Goal: Task Accomplishment & Management: Complete application form

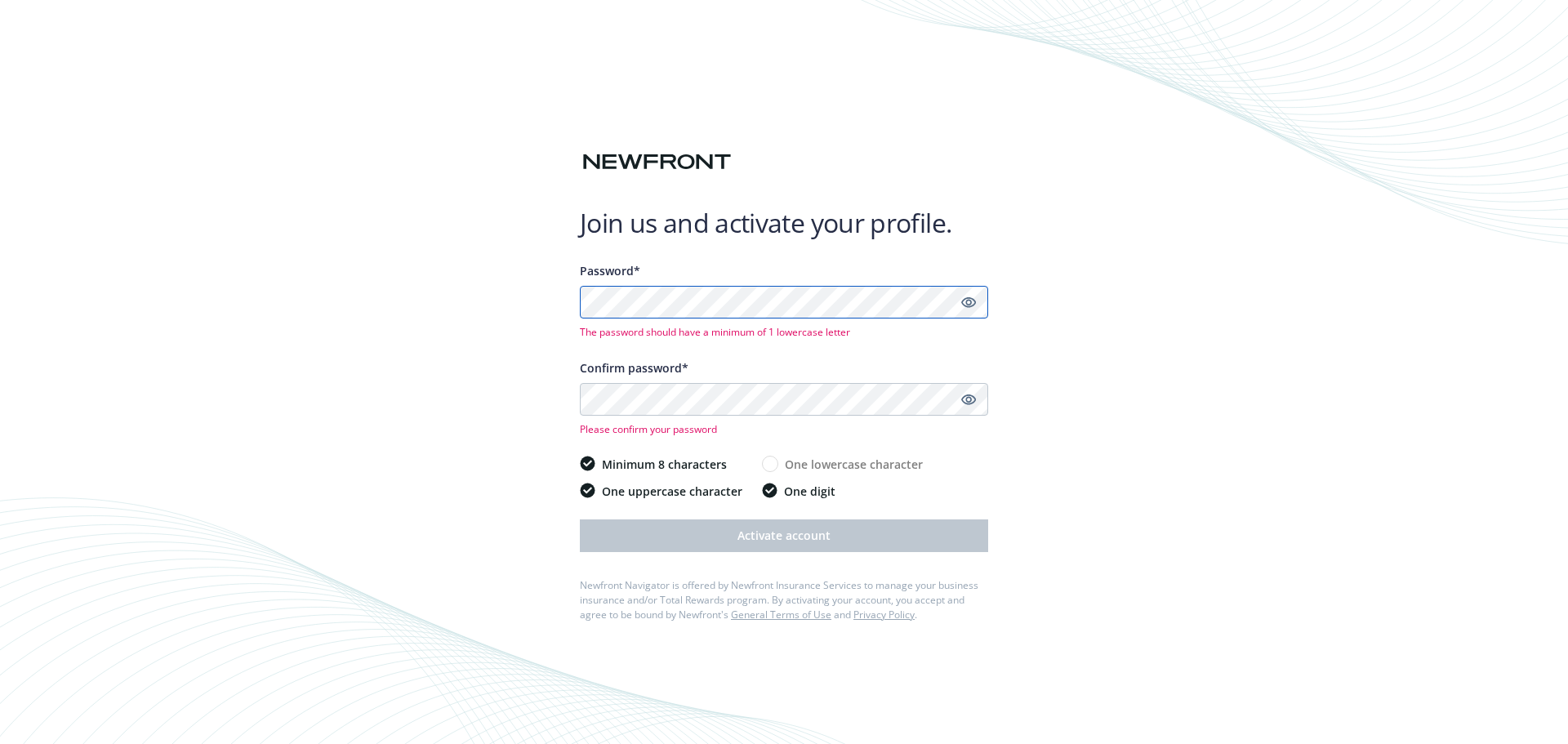
click at [572, 301] on div "Join us and activate your profile. Password* The password should have a minimum…" at bounding box center [784, 372] width 1568 height 744
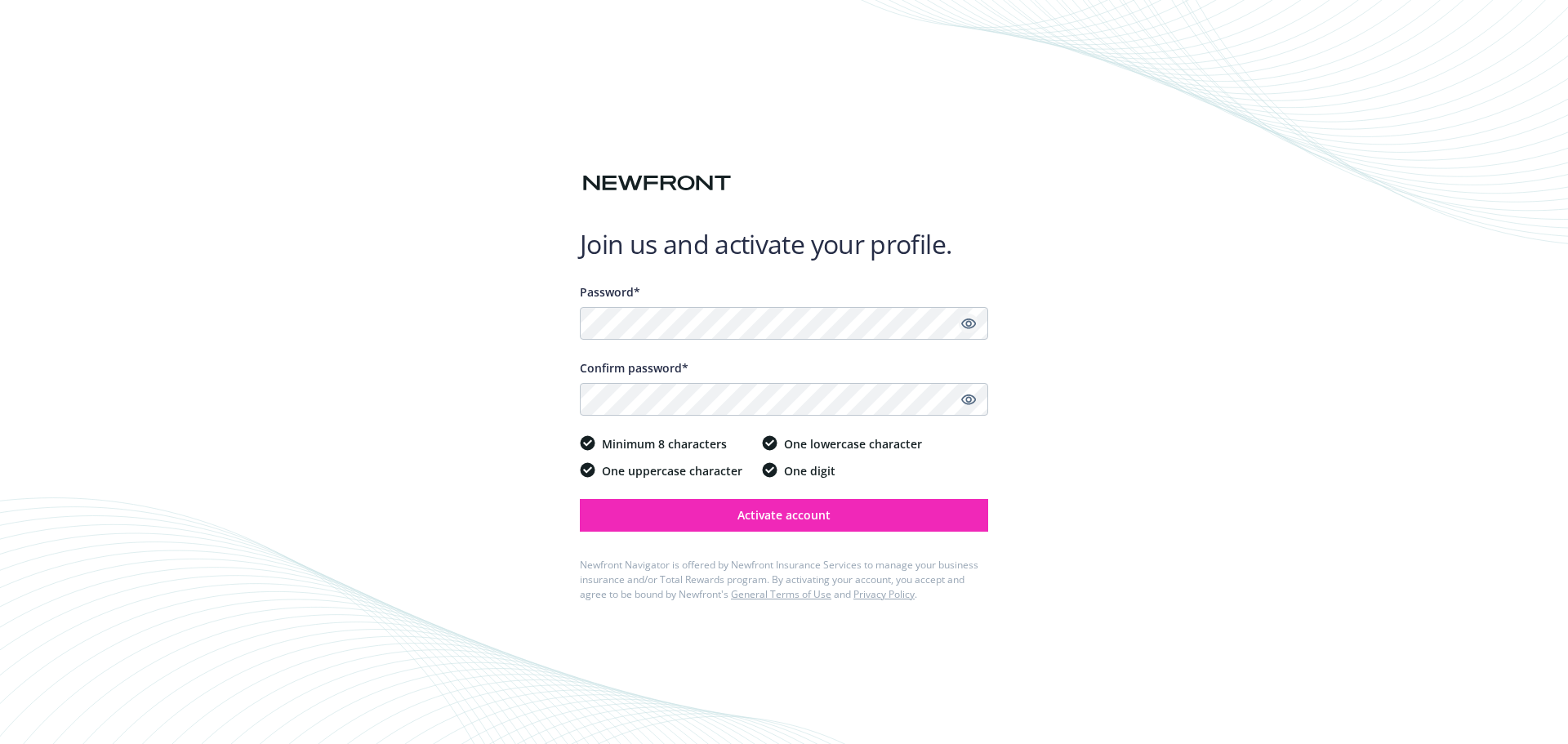
click at [968, 319] on icon "Show password" at bounding box center [968, 323] width 15 height 11
click at [964, 401] on icon "Show password" at bounding box center [968, 400] width 15 height 15
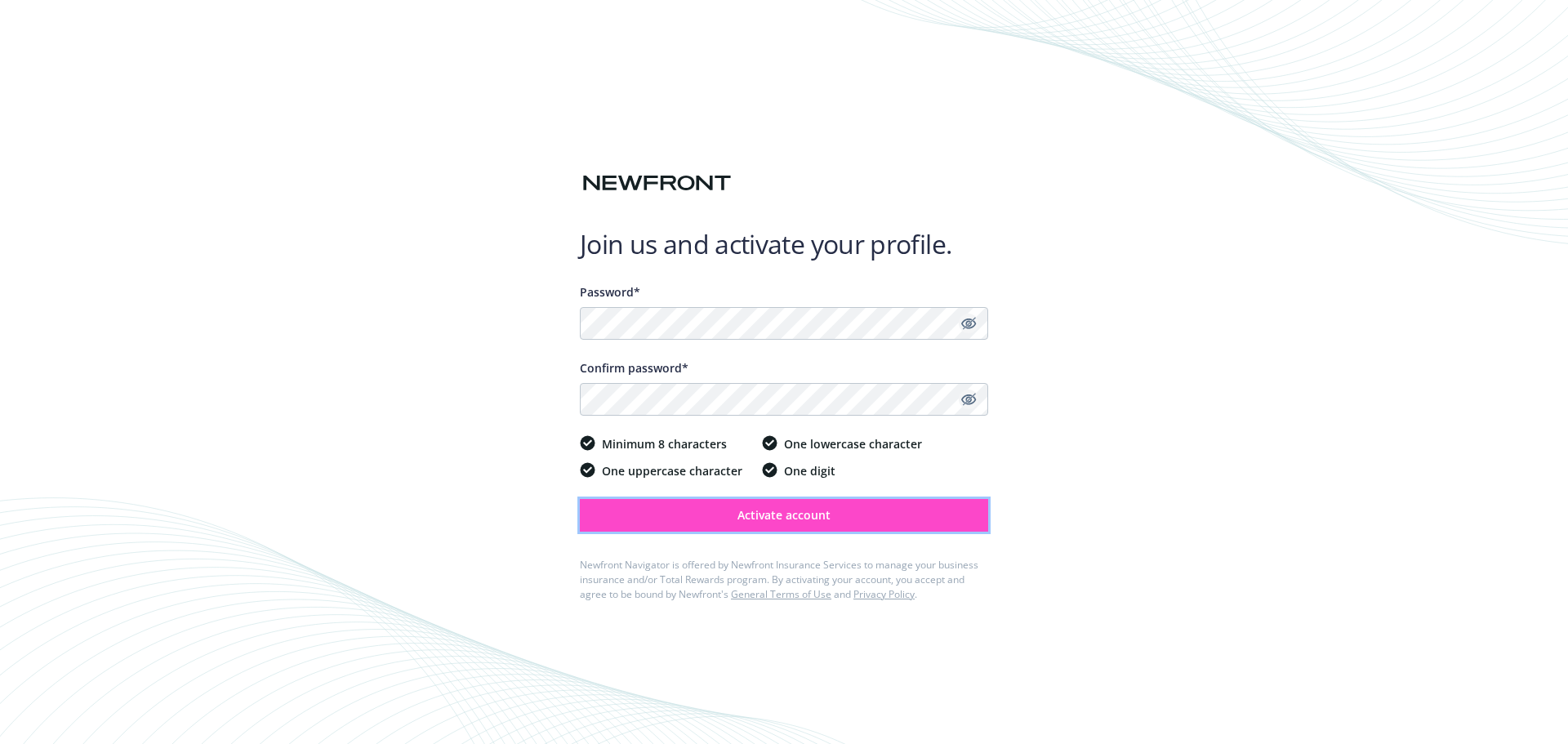
click at [766, 513] on span "Activate account" at bounding box center [784, 515] width 93 height 16
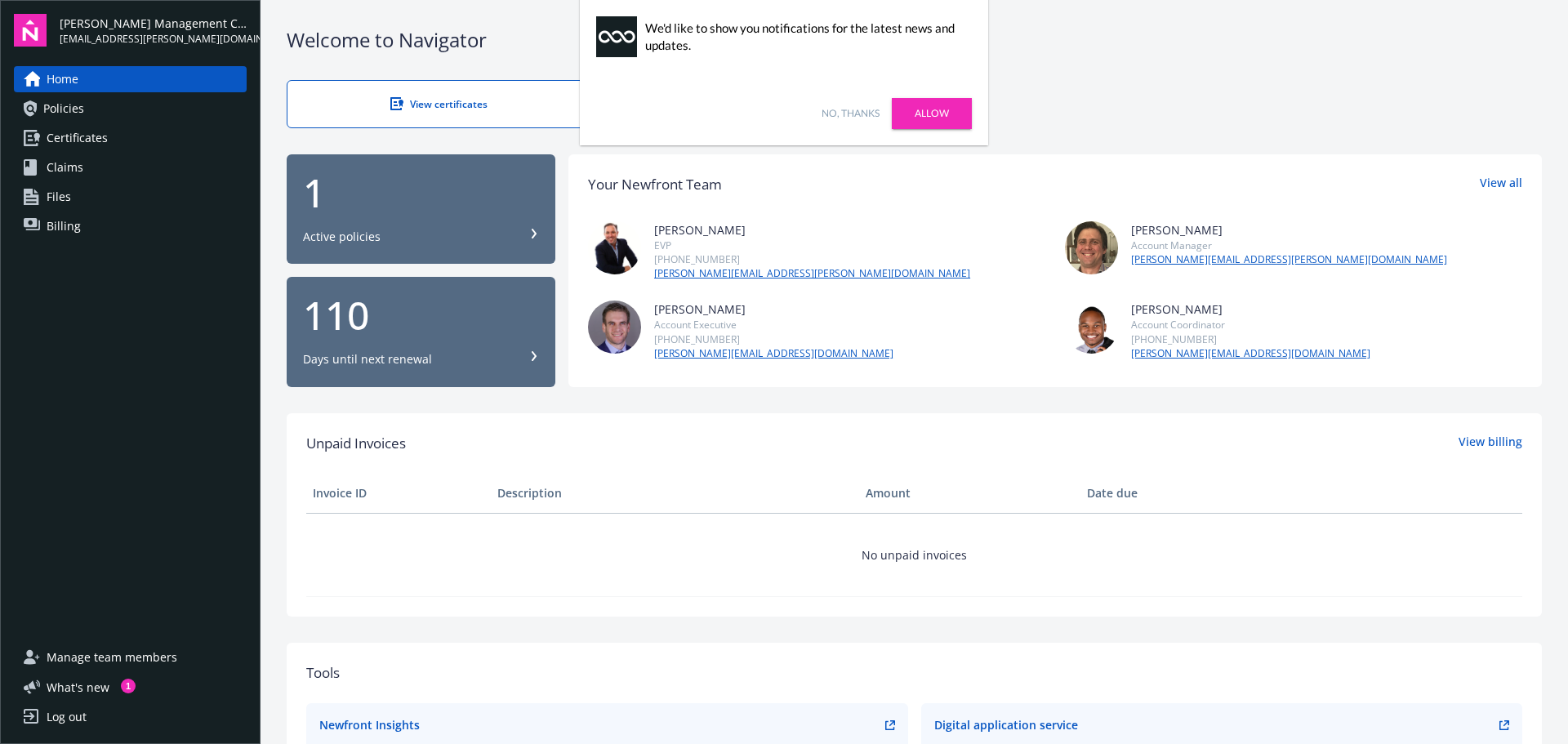
click at [853, 109] on link "No, thanks" at bounding box center [851, 114] width 58 height 15
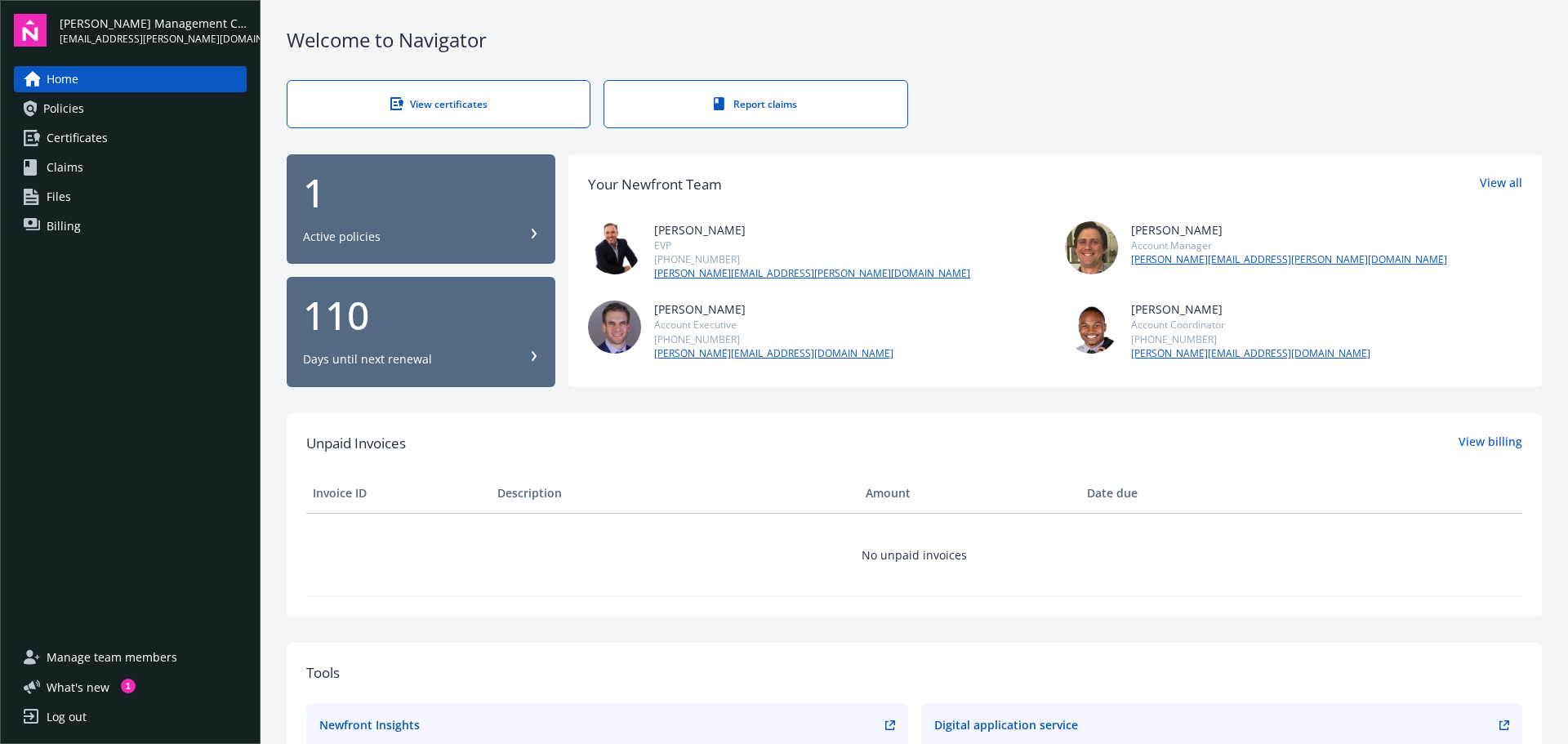
click at [401, 225] on div "1 Active policies" at bounding box center [420, 209] width 236 height 72
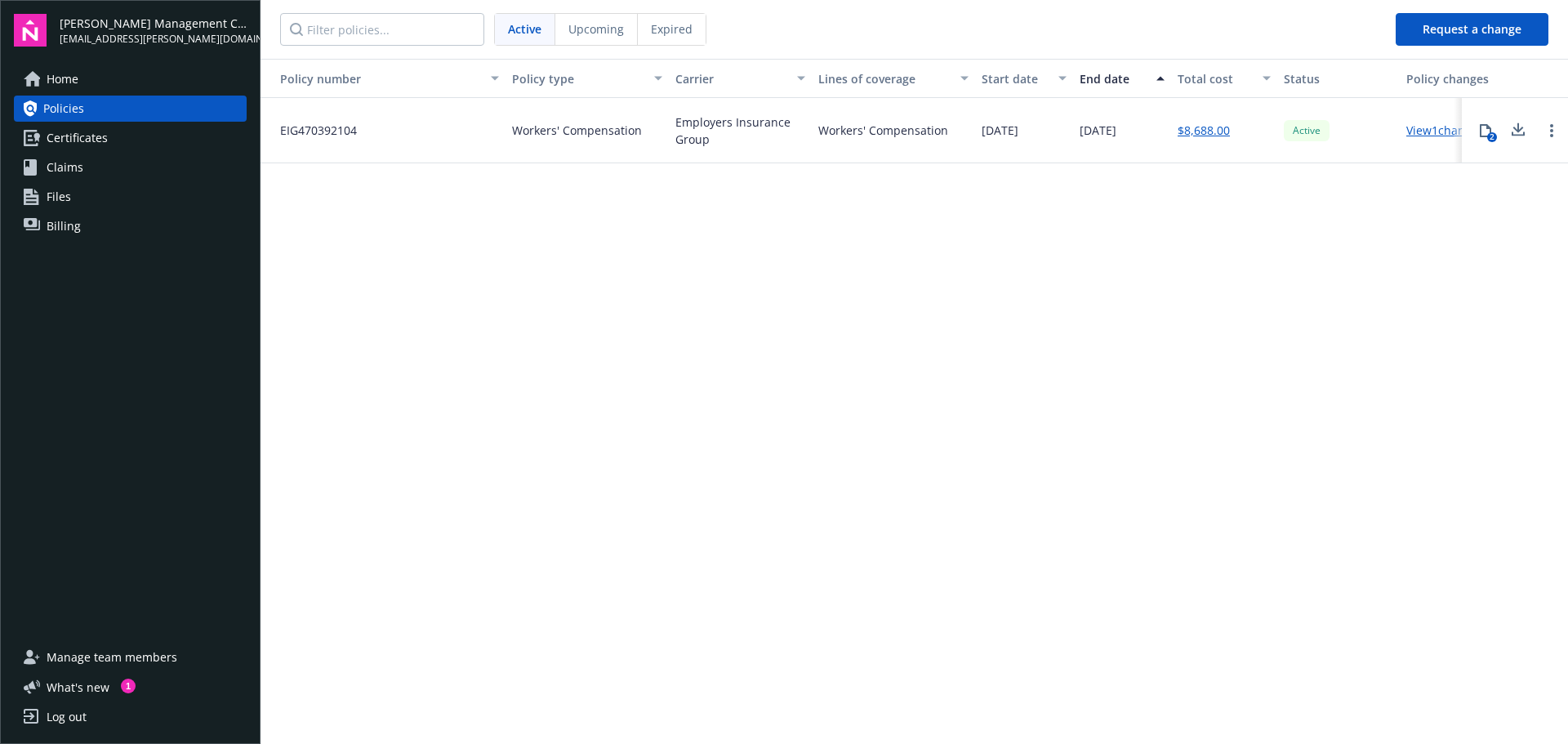
click at [1436, 129] on link "View 1 changes" at bounding box center [1445, 130] width 78 height 16
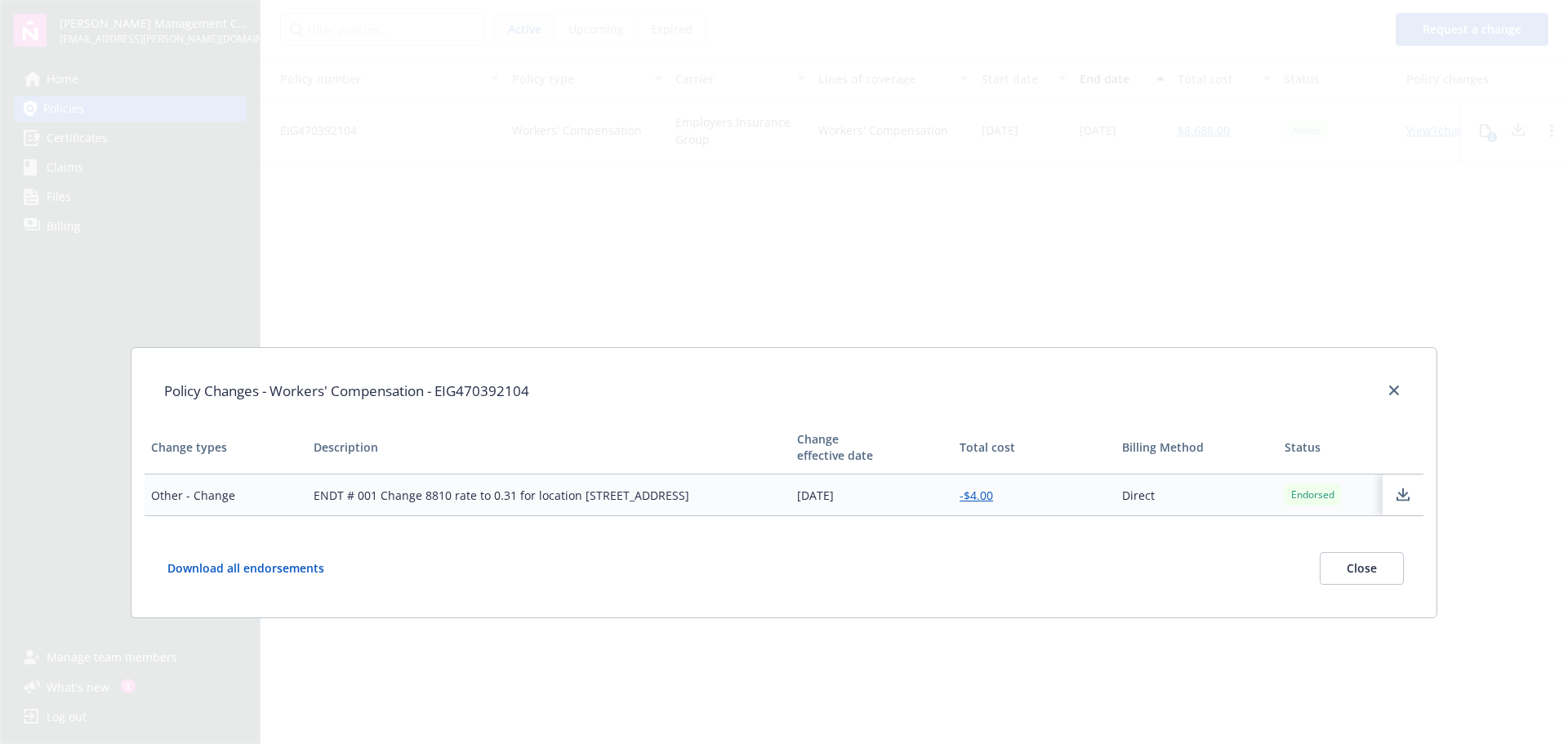
click at [1378, 567] on button "Close" at bounding box center [1362, 568] width 84 height 32
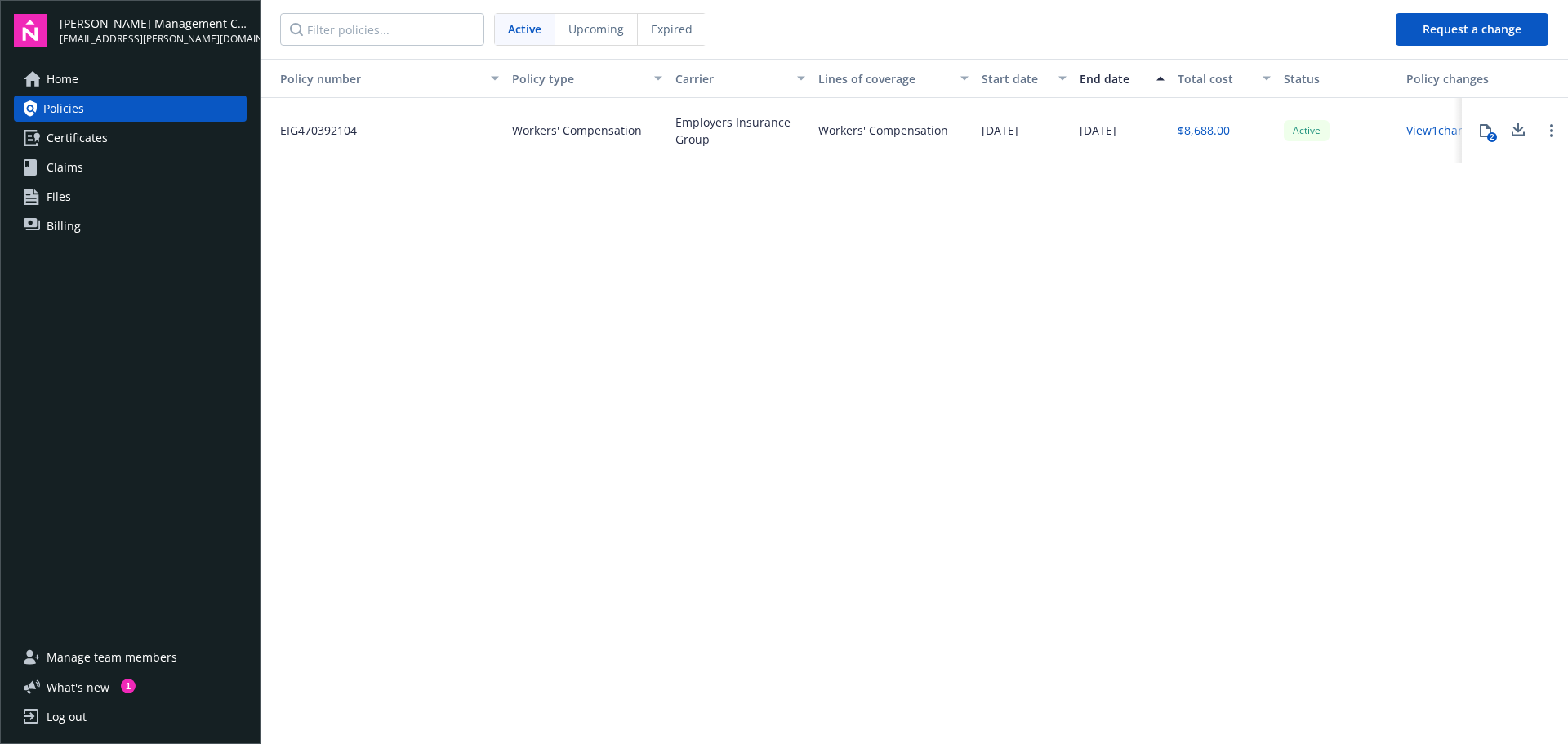
drag, startPoint x: 1521, startPoint y: 137, endPoint x: 1496, endPoint y: 246, distance: 111.8
click at [1496, 255] on div "Policy number Policy type Carrier Lines of coverage Start date End date Total c…" at bounding box center [914, 401] width 1308 height 683
click at [1488, 141] on button "2" at bounding box center [1485, 130] width 32 height 32
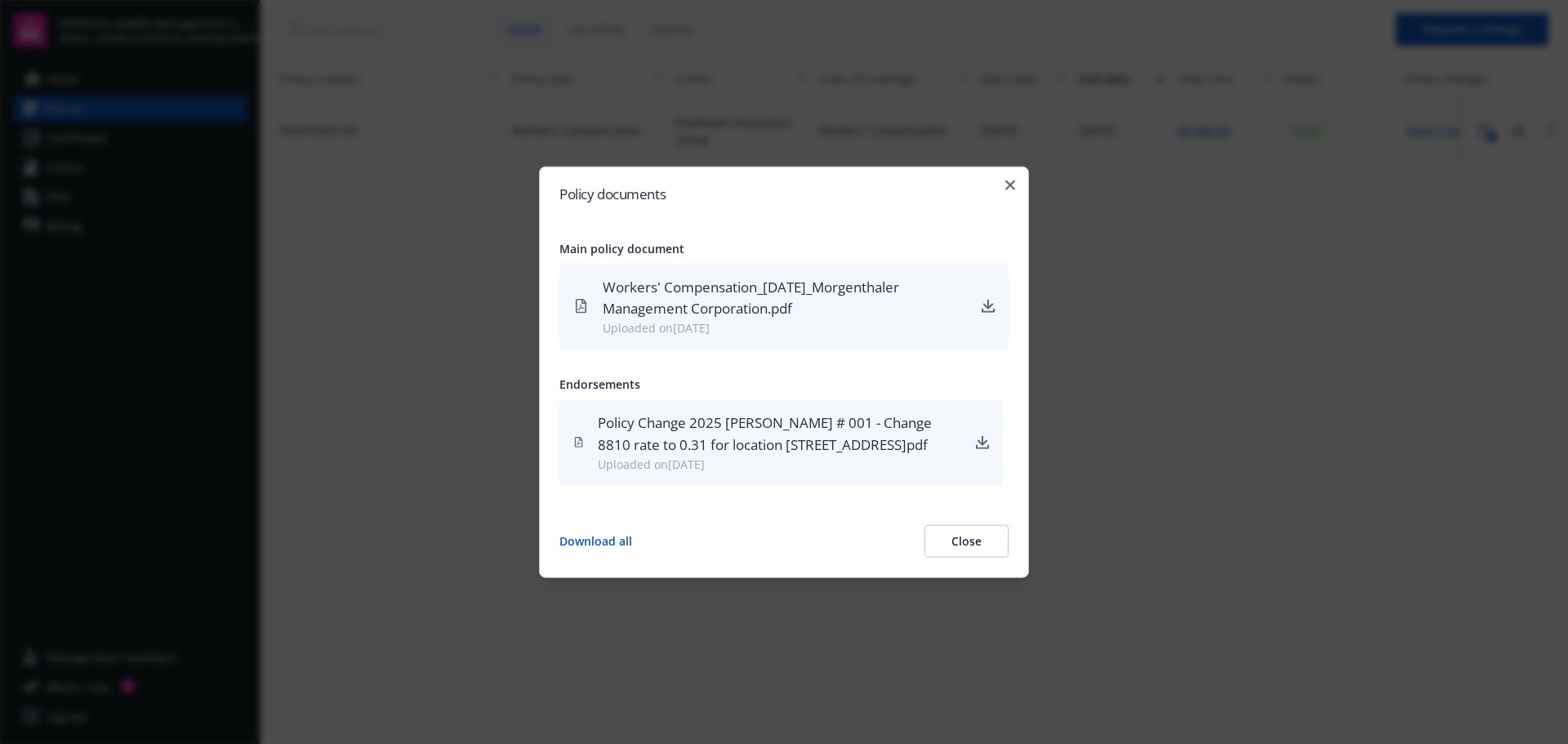
click at [987, 300] on icon "download" at bounding box center [988, 305] width 11 height 10
